Goal: Find specific page/section: Find specific page/section

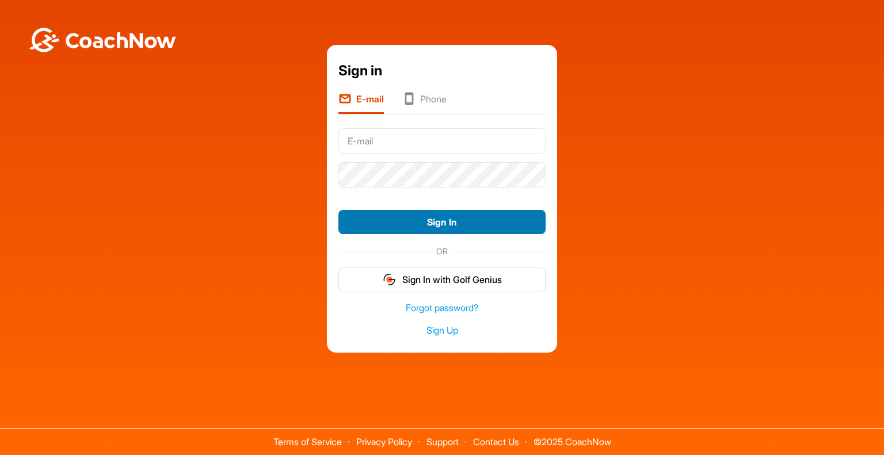
type input "[PERSON_NAME][EMAIL_ADDRESS][DOMAIN_NAME]"
click at [403, 224] on button "Sign In" at bounding box center [441, 222] width 207 height 25
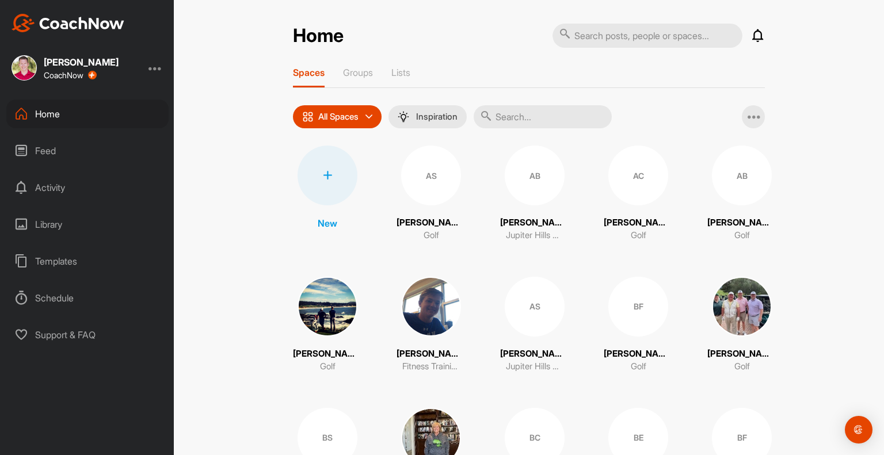
click at [528, 116] on input "text" at bounding box center [543, 116] width 138 height 23
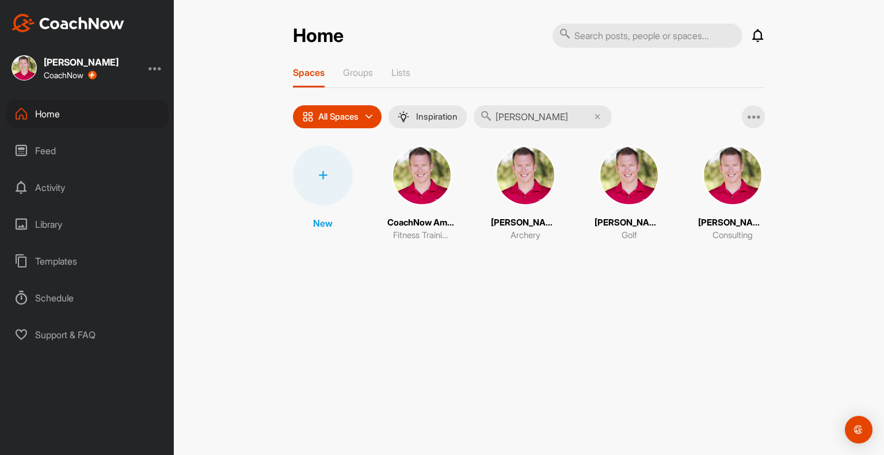
type input "[PERSON_NAME]"
click at [618, 185] on img at bounding box center [629, 176] width 60 height 60
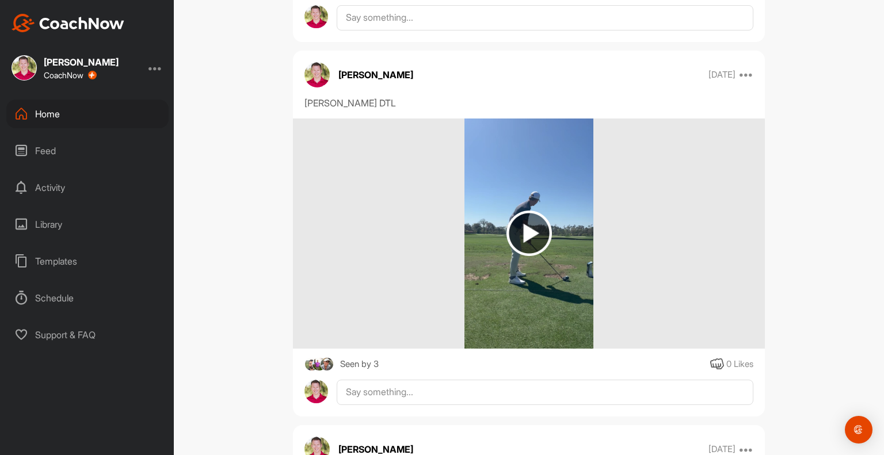
scroll to position [863, 0]
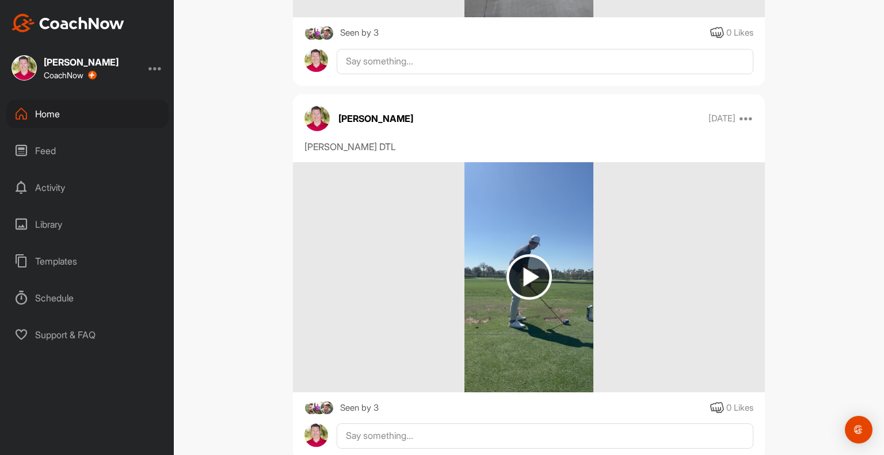
click at [521, 319] on img at bounding box center [528, 277] width 129 height 230
